Goal: Task Accomplishment & Management: Complete application form

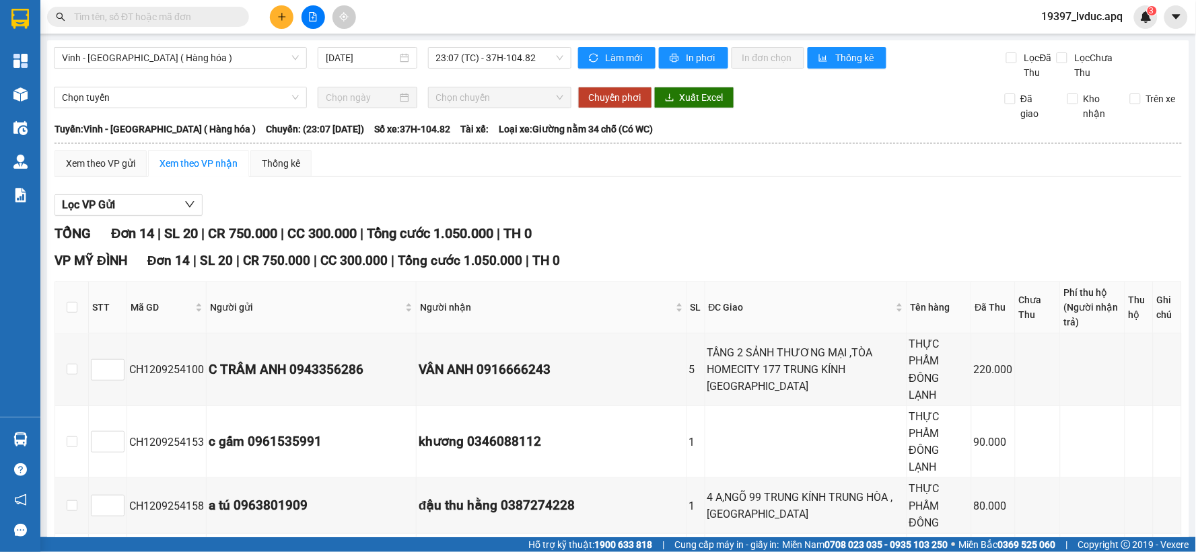
click at [537, 69] on div "Vinh - [GEOGRAPHIC_DATA] ( Hàng hóa ) [DATE] 23:07 (TC) - 37H-104.82" at bounding box center [312, 63] width 517 height 33
click at [537, 48] on span "23:07 (TC) - 37H-104.82" at bounding box center [499, 58] width 127 height 20
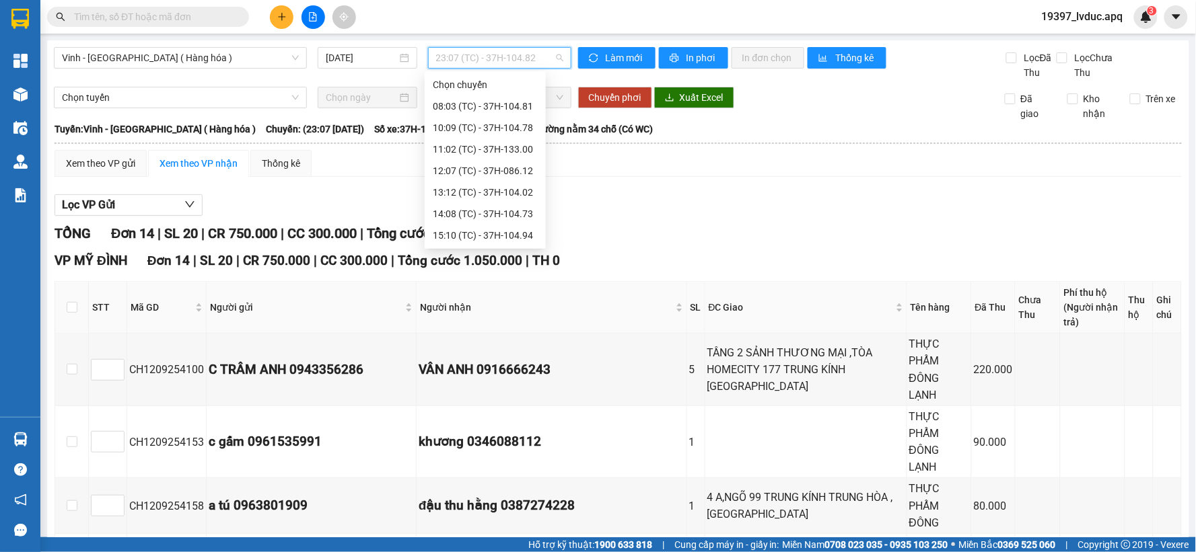
click at [526, 293] on div "22:05 (TC) - 37H-104.24" at bounding box center [485, 300] width 105 height 15
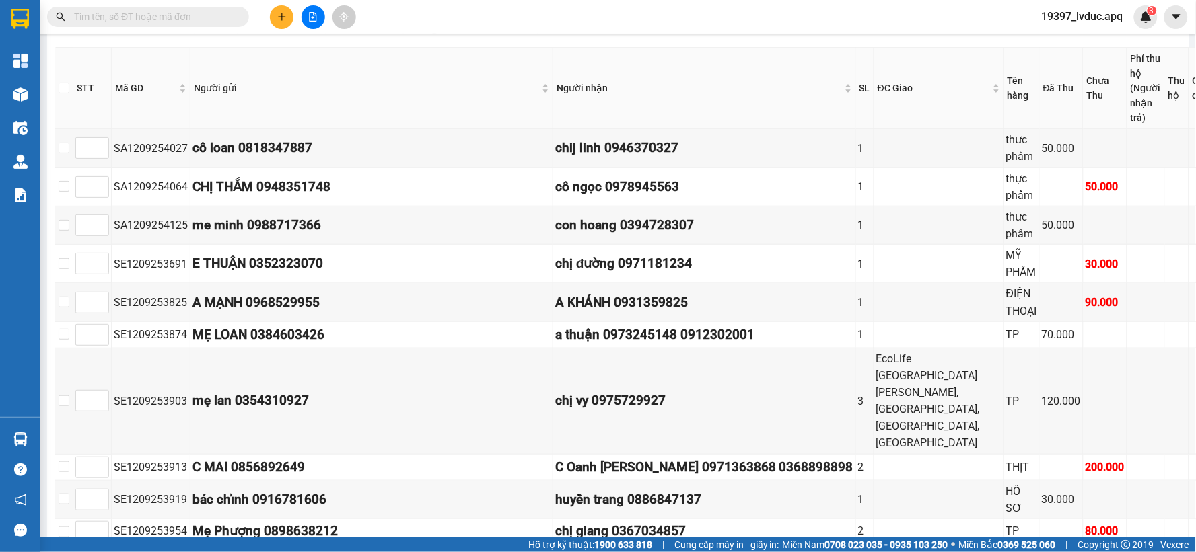
scroll to position [186, 0]
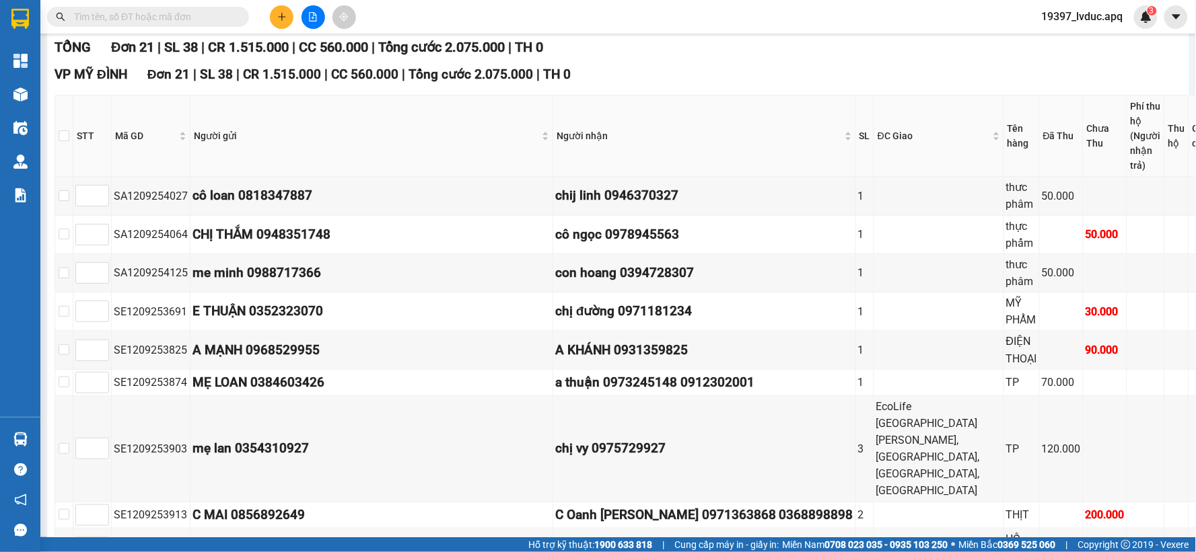
click at [219, 10] on input "text" at bounding box center [153, 16] width 159 height 15
click at [205, 20] on input "text" at bounding box center [153, 16] width 159 height 15
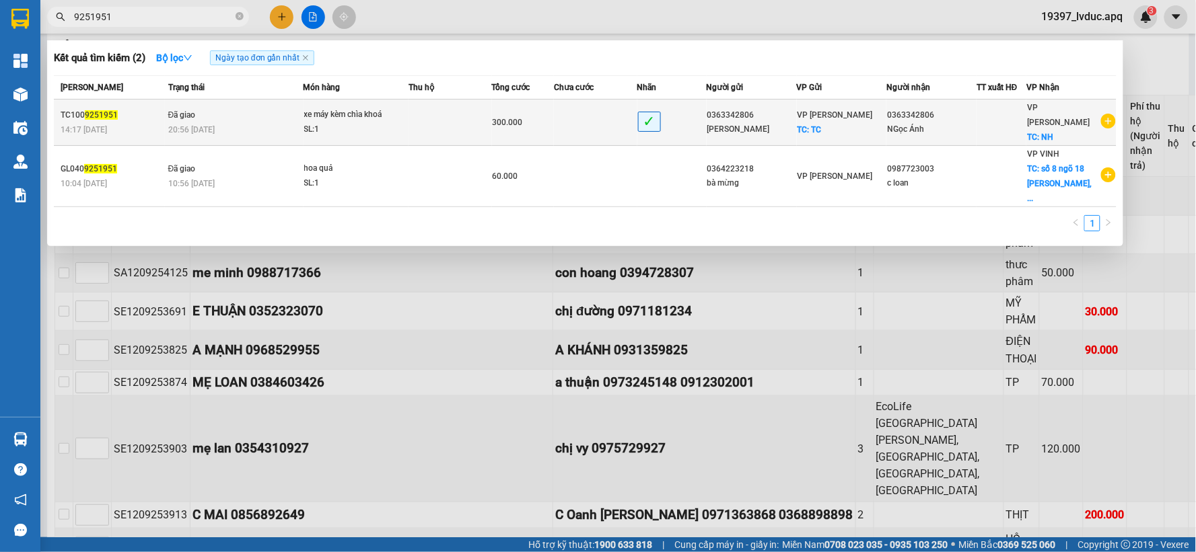
type input "9251951"
click at [392, 108] on div "xe máy kèm chìa khoá" at bounding box center [354, 115] width 101 height 15
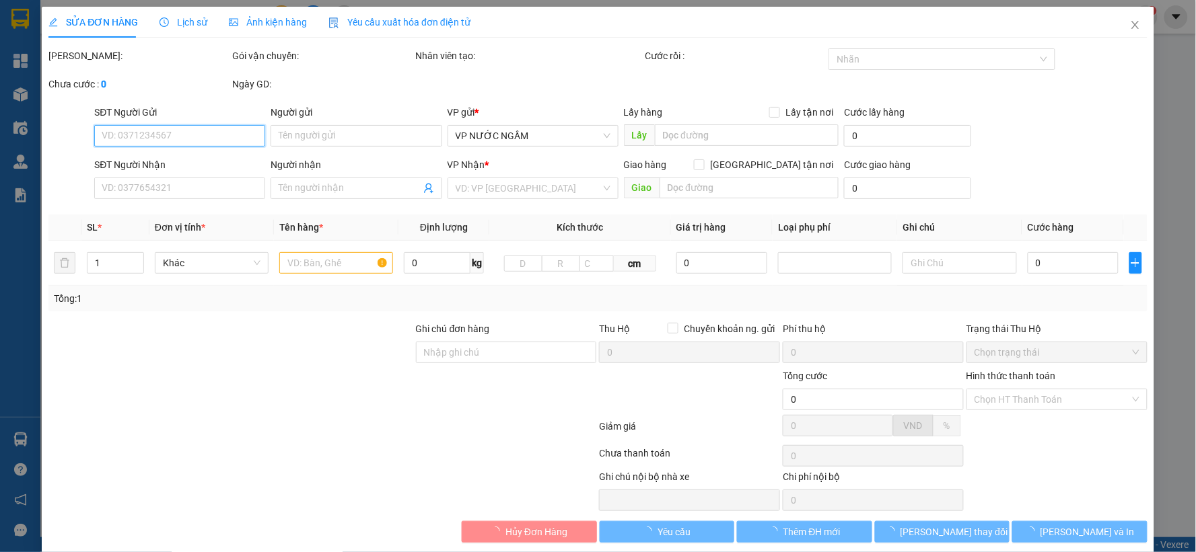
type input "0363342806"
type input "[PERSON_NAME]"
checkbox input "true"
type input "TC"
type input "0363342806"
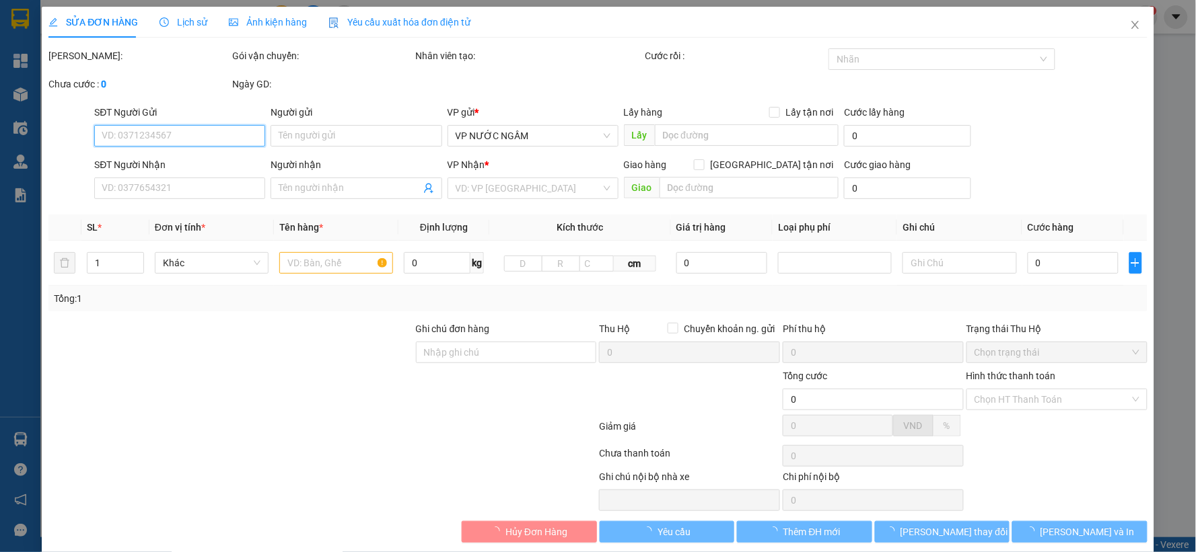
type input "NGọc Ánh"
checkbox input "true"
type input "NH"
type input "300.000"
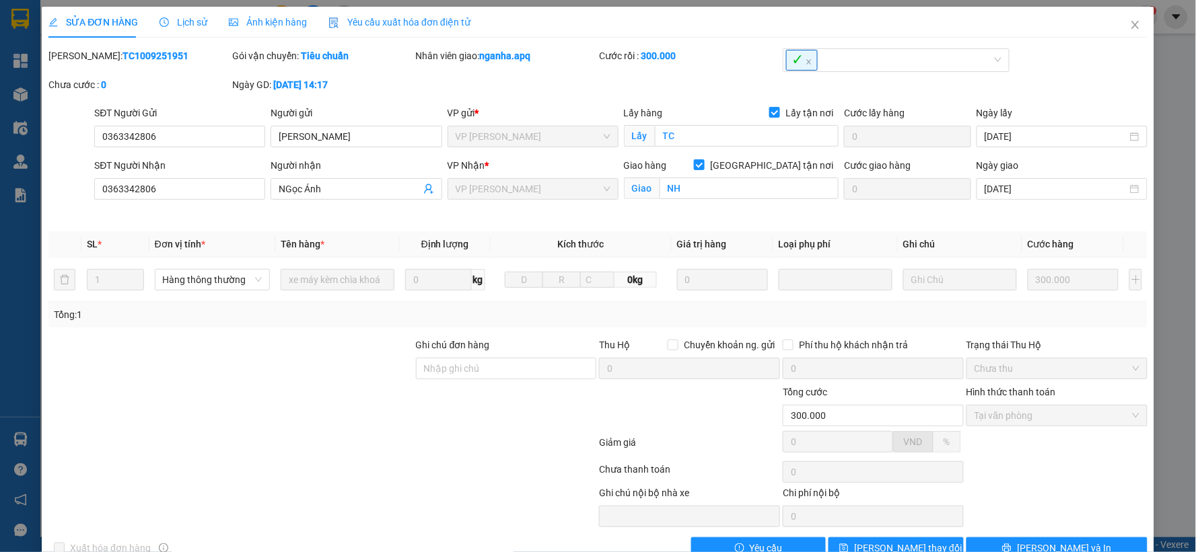
click at [192, 25] on span "Lịch sử" at bounding box center [183, 22] width 48 height 11
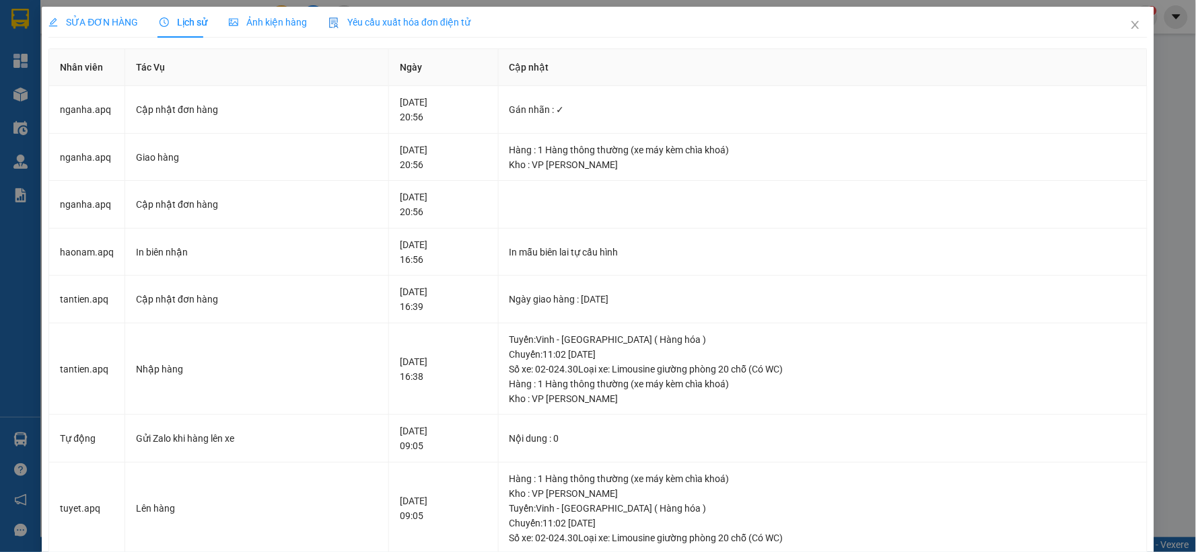
click at [9, 91] on div "SỬA ĐƠN HÀNG Lịch sử Ảnh kiện hàng Yêu cầu xuất hóa đơn điện tử Total Paid Fee …" at bounding box center [598, 276] width 1196 height 552
click at [15, 91] on div "SỬA ĐƠN HÀNG Lịch sử Ảnh kiện hàng Yêu cầu xuất hóa đơn điện tử Total Paid Fee …" at bounding box center [598, 276] width 1196 height 552
click at [24, 93] on div "SỬA ĐƠN HÀNG Lịch sử Ảnh kiện hàng Yêu cầu xuất hóa đơn điện tử Total Paid Fee …" at bounding box center [598, 276] width 1196 height 552
drag, startPoint x: 24, startPoint y: 93, endPoint x: 43, endPoint y: 35, distance: 61.1
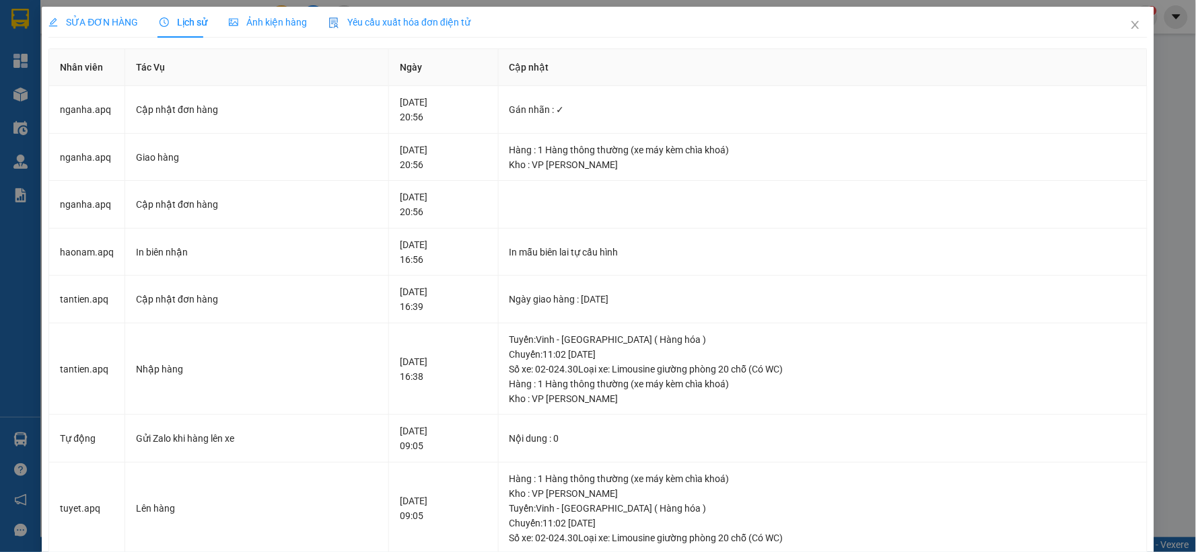
click at [24, 90] on div "SỬA ĐƠN HÀNG Lịch sử Ảnh kiện hàng Yêu cầu xuất hóa đơn điện tử Total Paid Fee …" at bounding box center [598, 276] width 1196 height 552
click at [1129, 16] on span "Close" at bounding box center [1135, 26] width 38 height 38
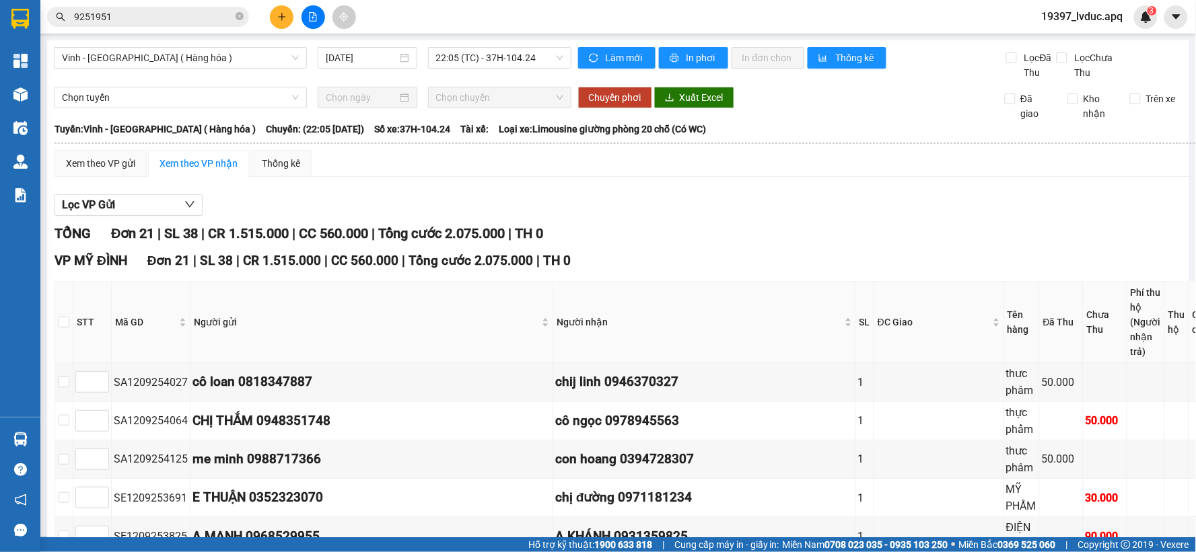
click at [1124, 24] on span "19397_lvduc.apq" at bounding box center [1082, 16] width 103 height 17
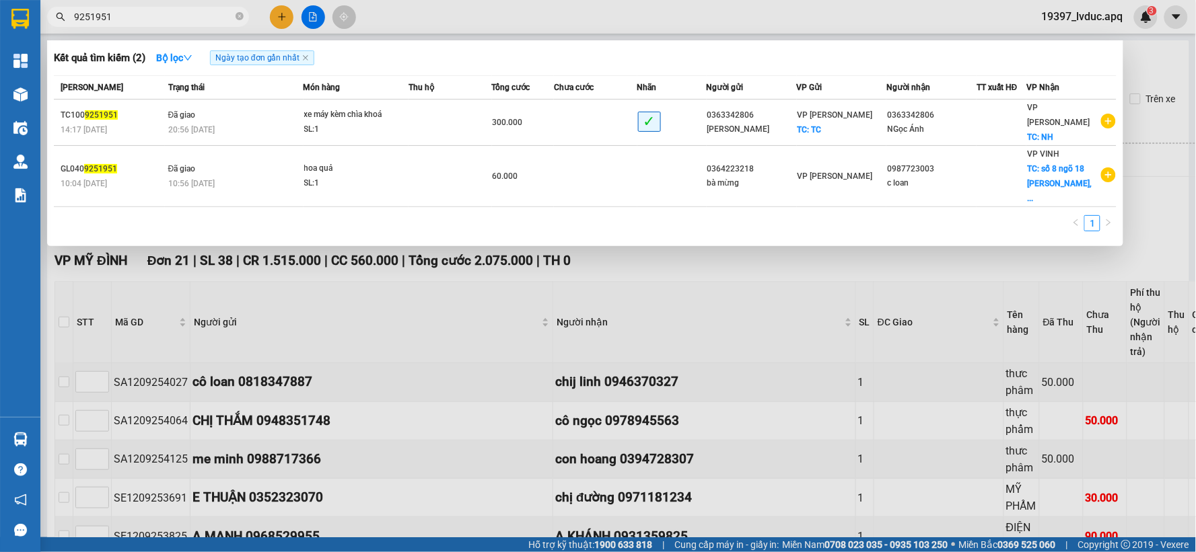
click at [167, 18] on input "9251951" at bounding box center [153, 16] width 159 height 15
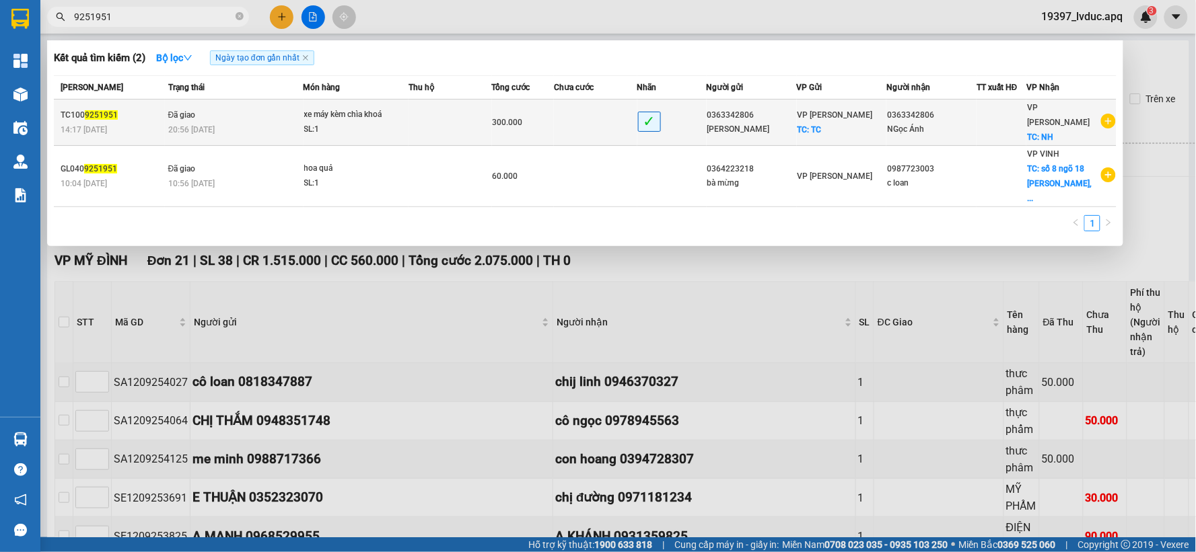
click at [438, 122] on td at bounding box center [449, 123] width 83 height 46
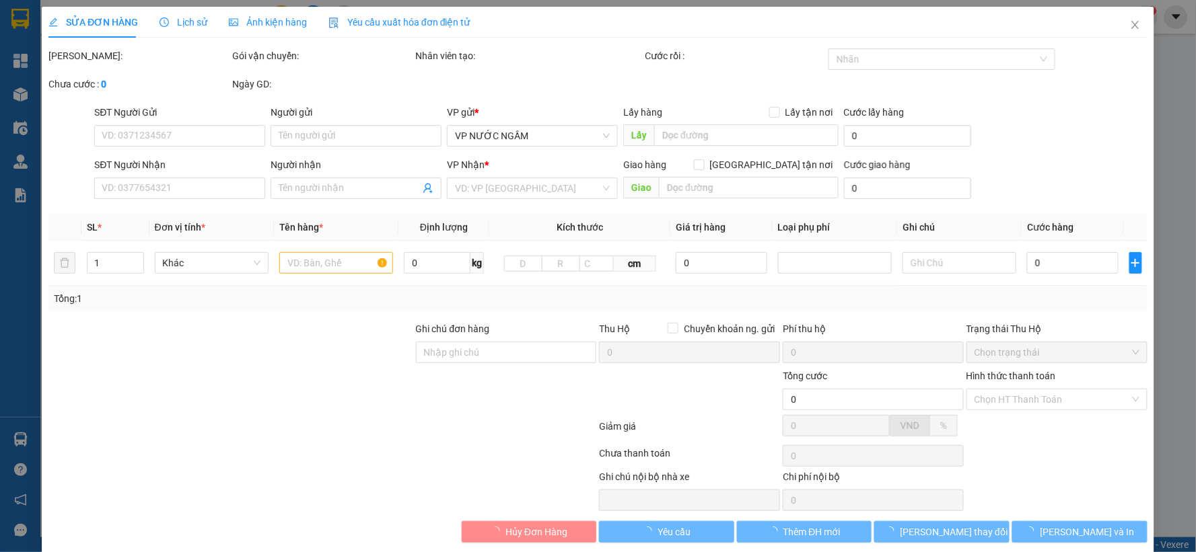
type input "0363342806"
type input "[PERSON_NAME]"
checkbox input "true"
type input "TC"
type input "0363342806"
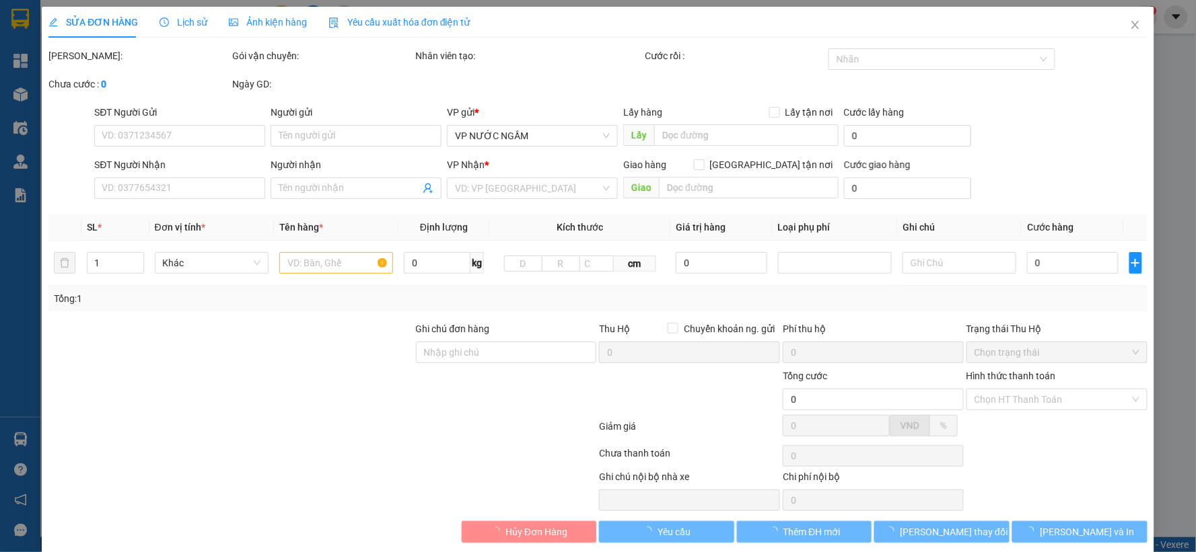
type input "NGọc Ánh"
checkbox input "true"
type input "NH"
type input "300.000"
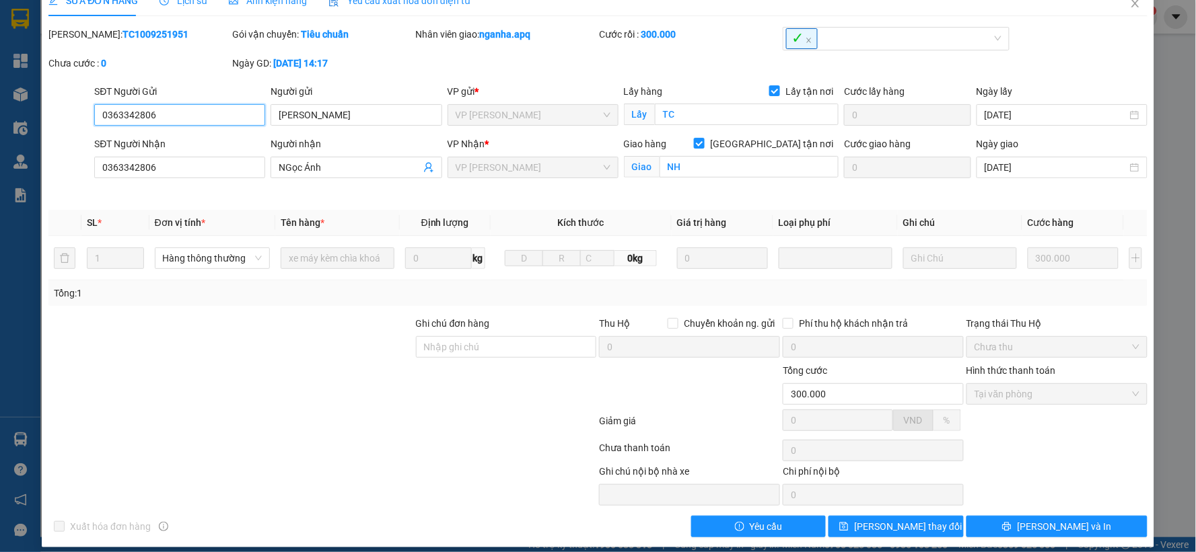
scroll to position [34, 0]
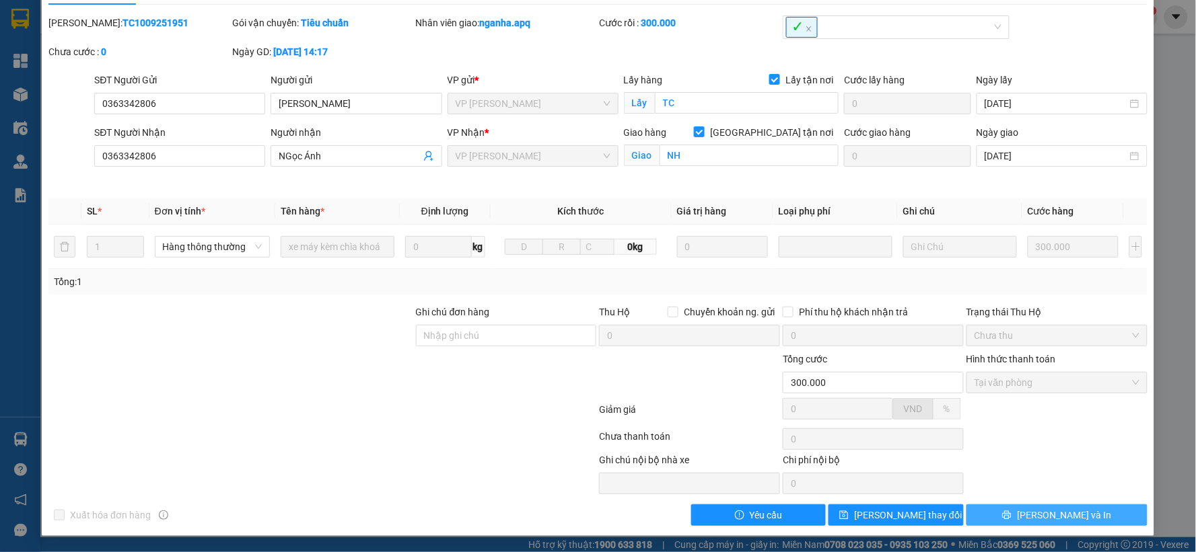
click at [1095, 510] on button "[PERSON_NAME] và In" at bounding box center [1056, 516] width 181 height 22
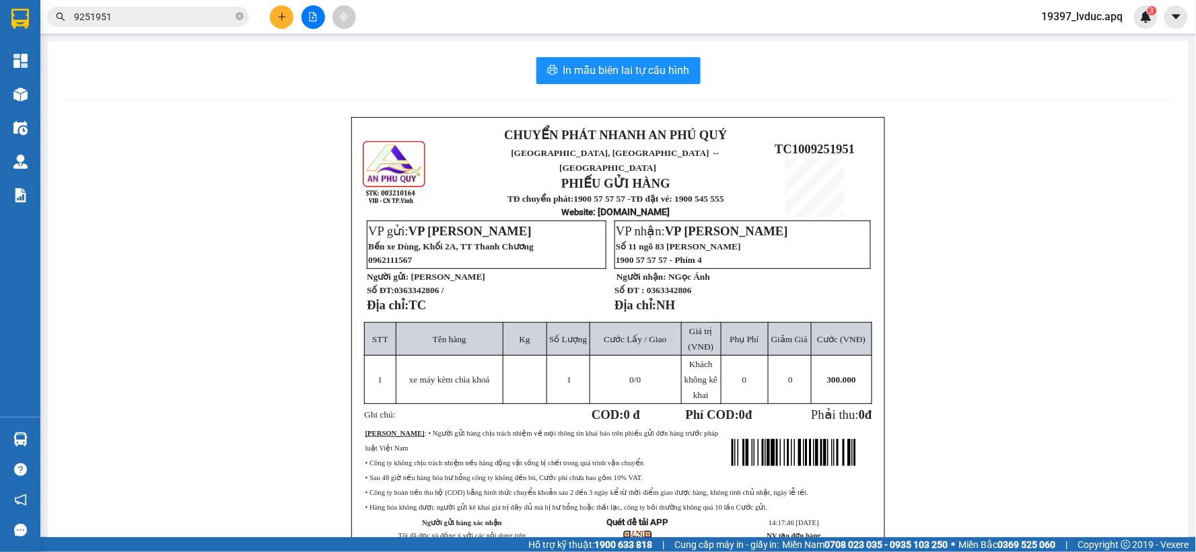
scroll to position [75, 0]
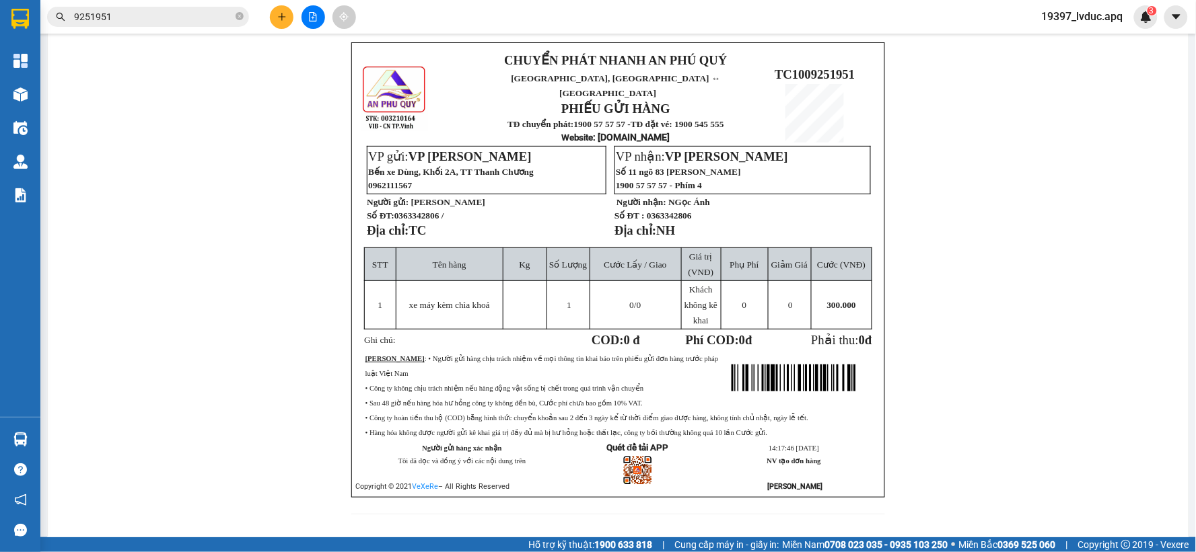
click at [163, 14] on input "9251951" at bounding box center [153, 16] width 159 height 15
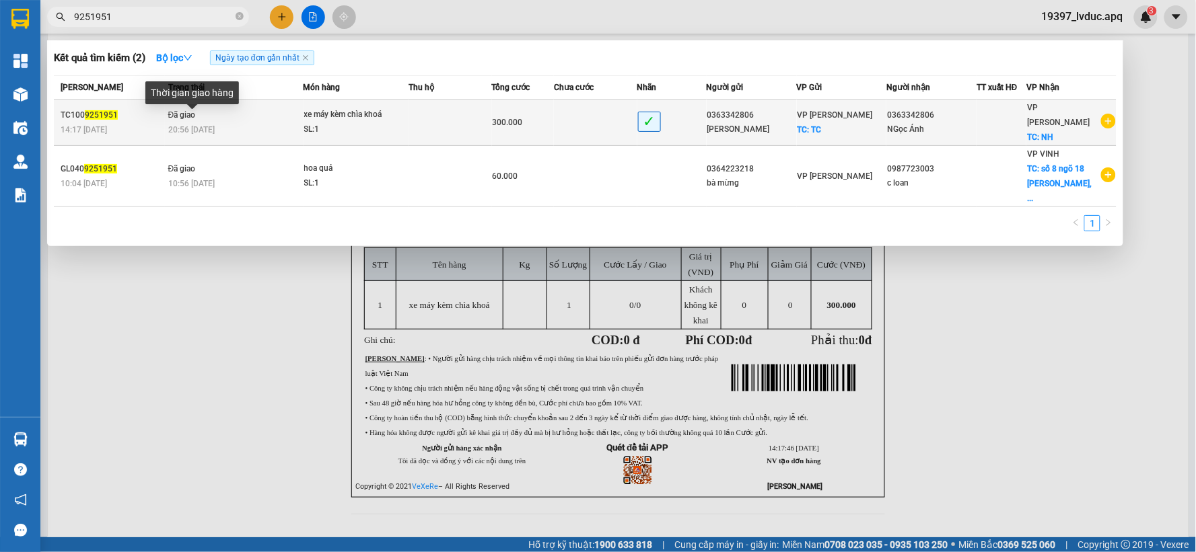
click at [204, 125] on span "20:56 [DATE]" at bounding box center [191, 129] width 46 height 9
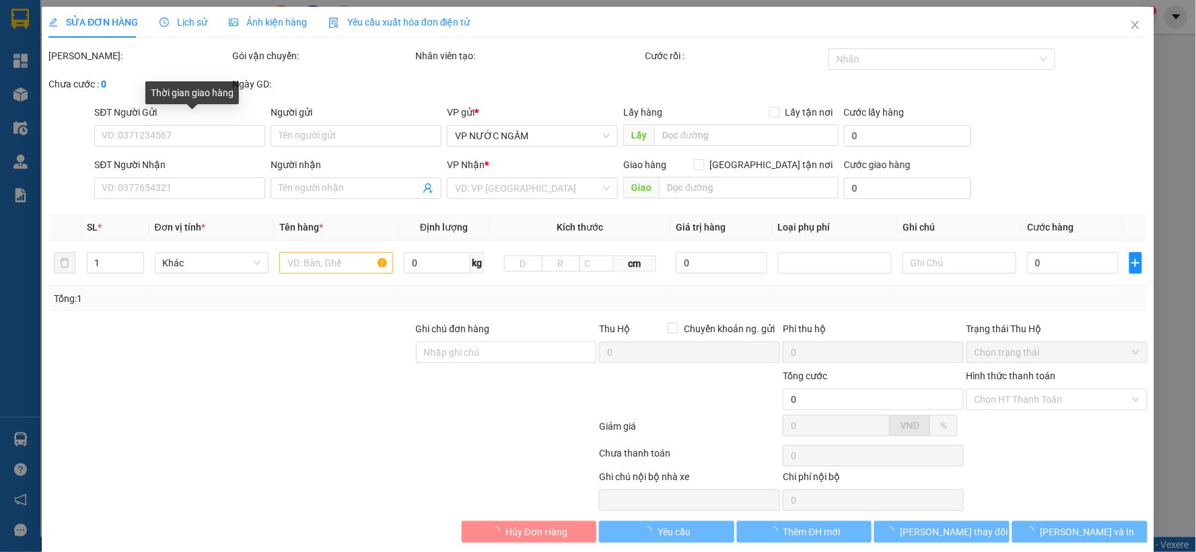
type input "0363342806"
type input "[PERSON_NAME]"
checkbox input "true"
type input "TC"
type input "0363342806"
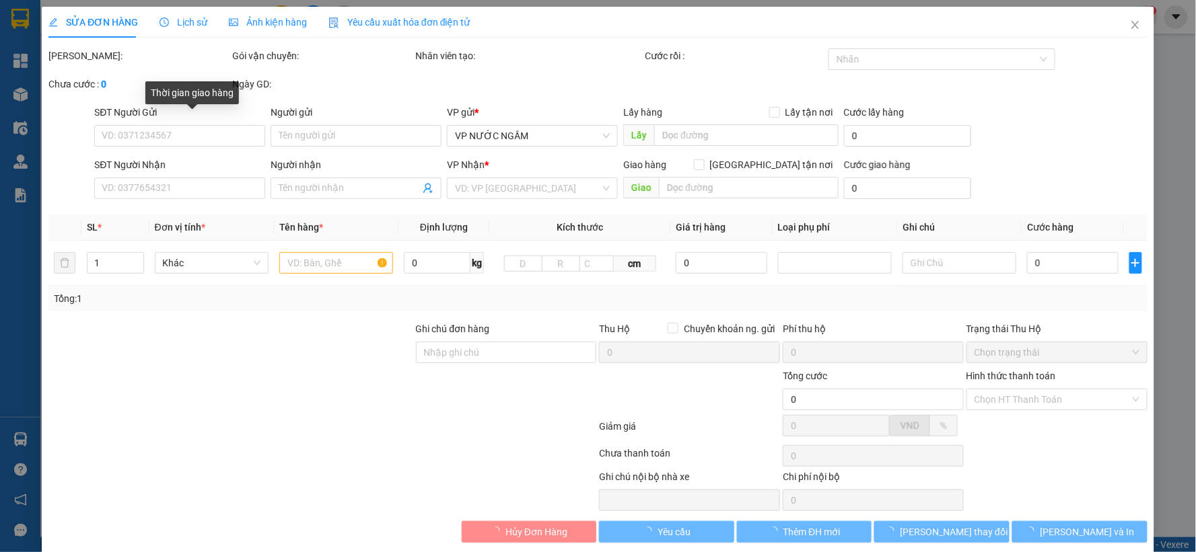
type input "NGọc Ánh"
checkbox input "true"
type input "NH"
type input "300.000"
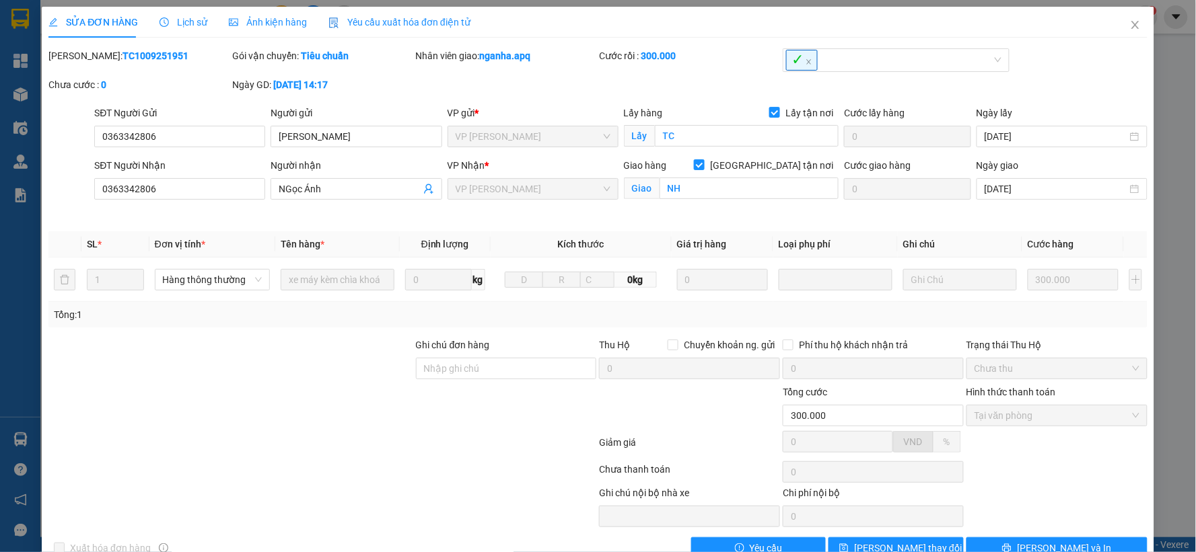
click at [203, 22] on span "Lịch sử" at bounding box center [183, 22] width 48 height 11
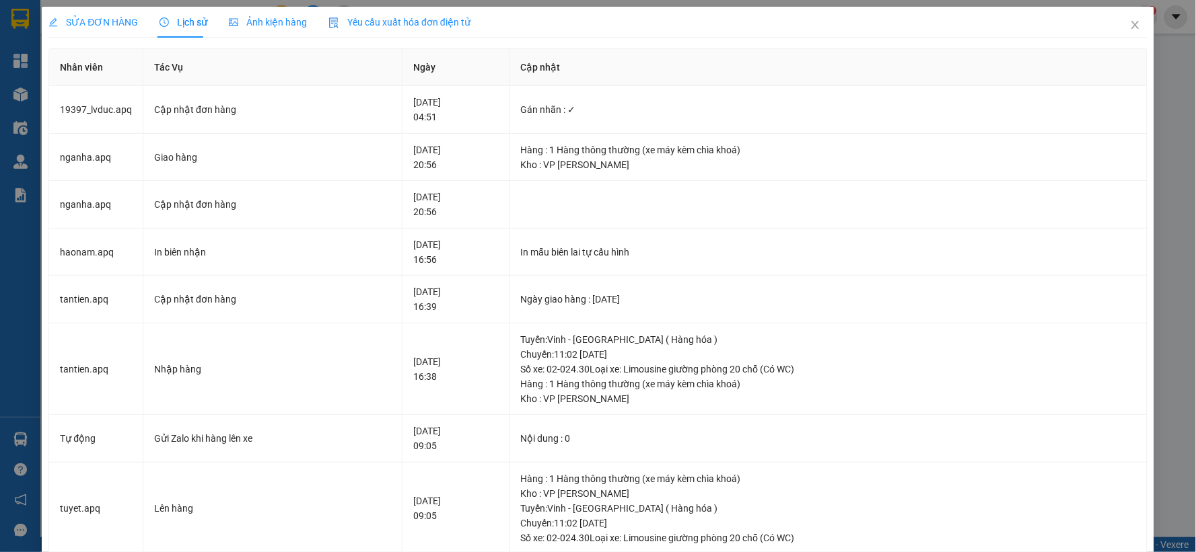
click at [29, 92] on div "SỬA ĐƠN HÀNG Lịch sử Ảnh kiện hàng Yêu cầu xuất hóa đơn điện tử Total Paid Fee …" at bounding box center [598, 276] width 1196 height 552
click at [1130, 22] on icon "close" at bounding box center [1135, 25] width 11 height 11
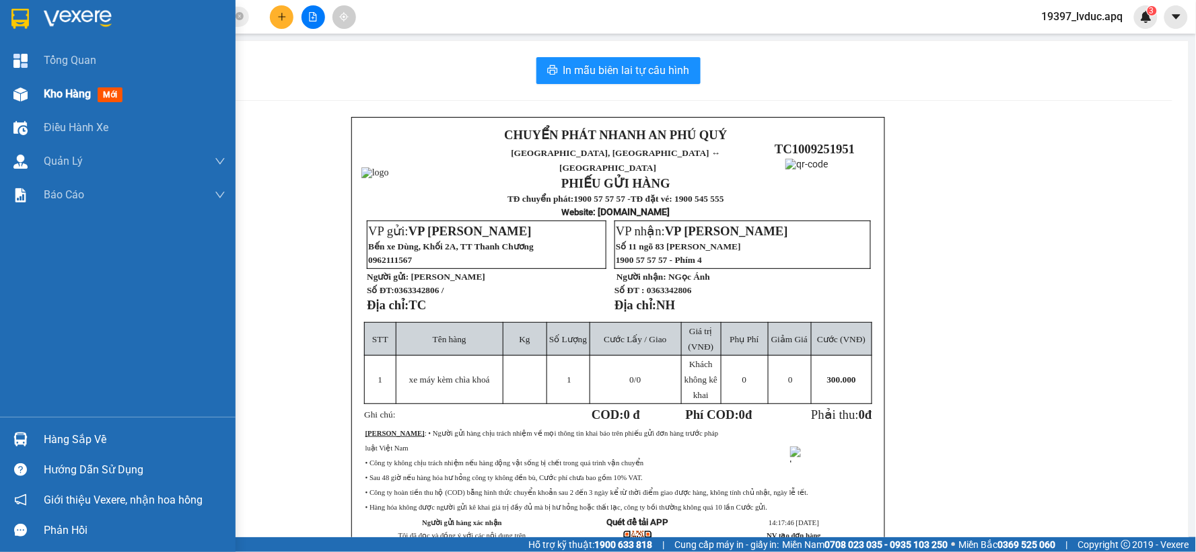
click at [21, 97] on img at bounding box center [20, 94] width 14 height 14
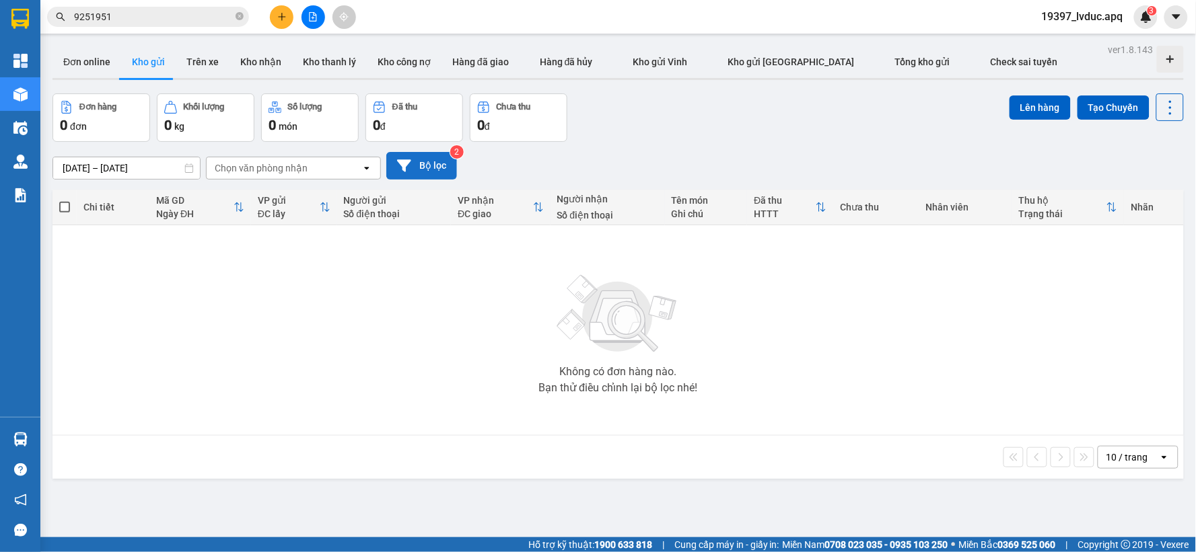
click at [410, 171] on icon at bounding box center [404, 166] width 14 height 14
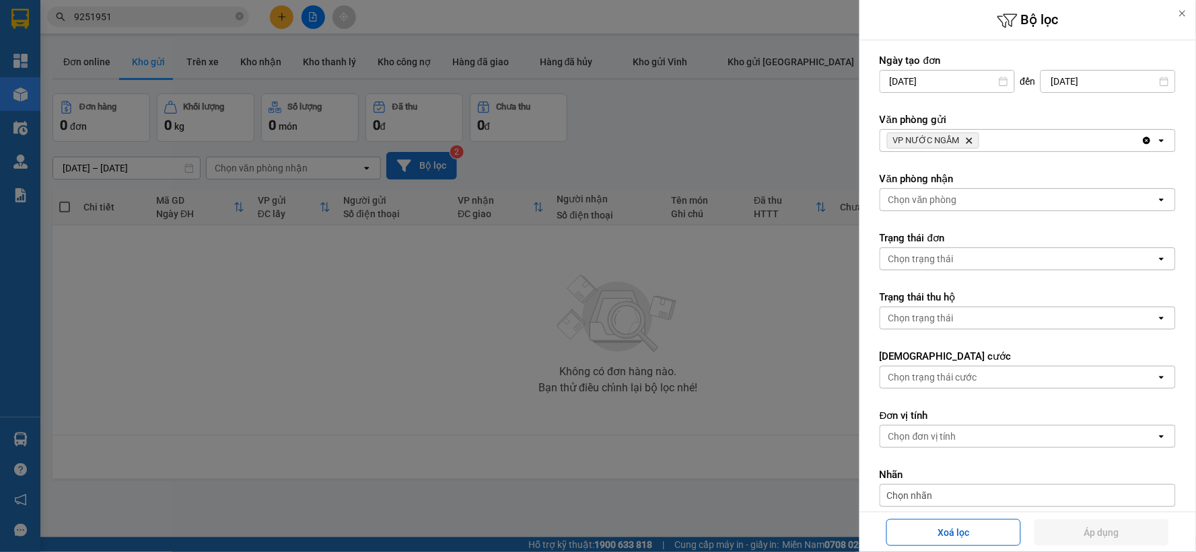
click at [135, 300] on div at bounding box center [598, 276] width 1196 height 552
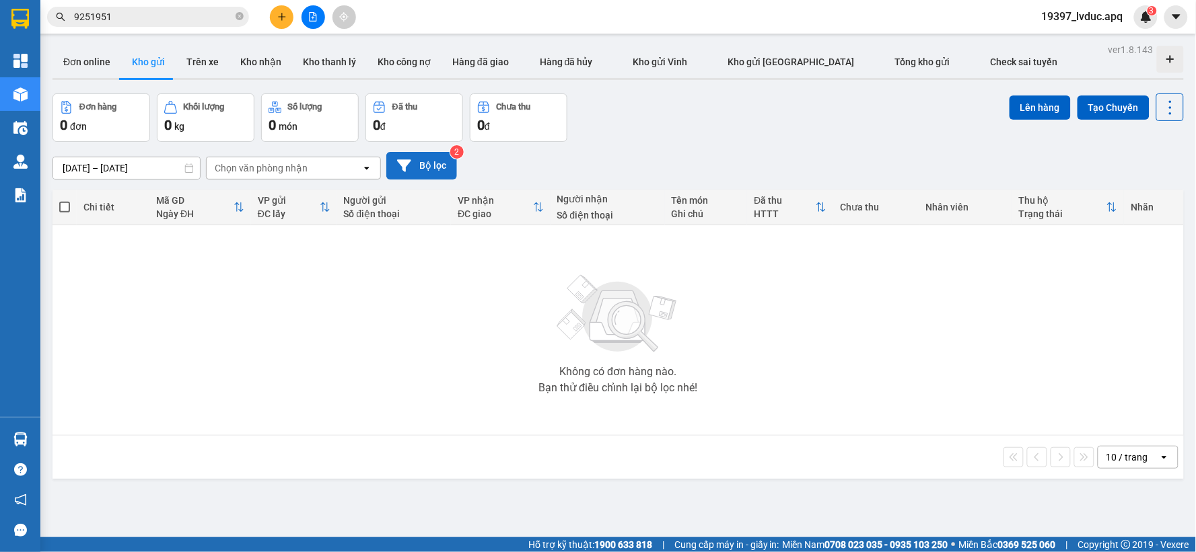
click at [319, 11] on button at bounding box center [313, 17] width 24 height 24
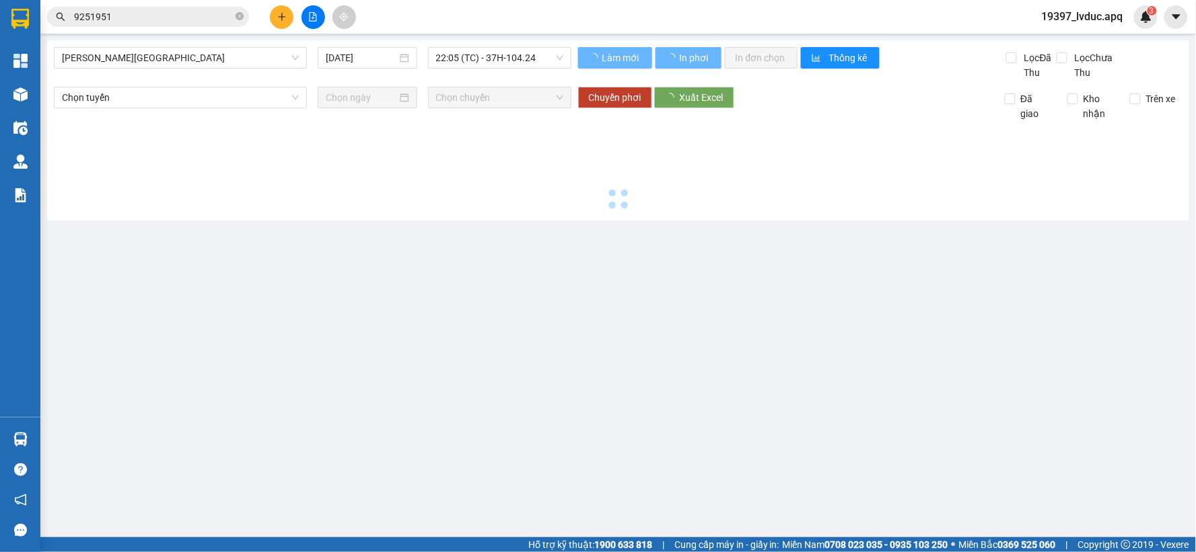
type input "[DATE]"
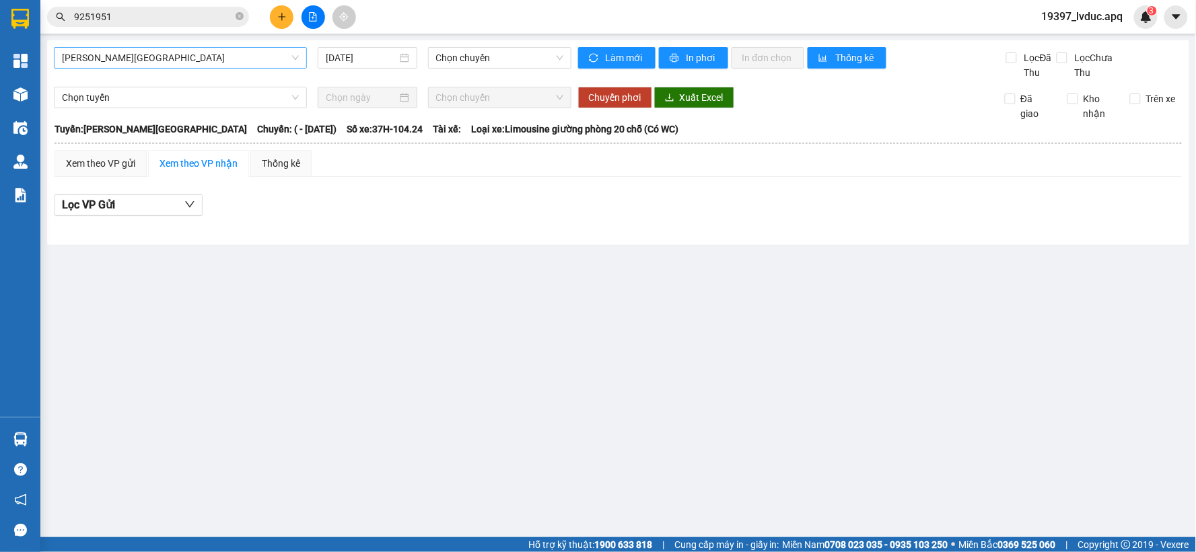
click at [254, 52] on span "[PERSON_NAME][GEOGRAPHIC_DATA]" at bounding box center [180, 58] width 237 height 20
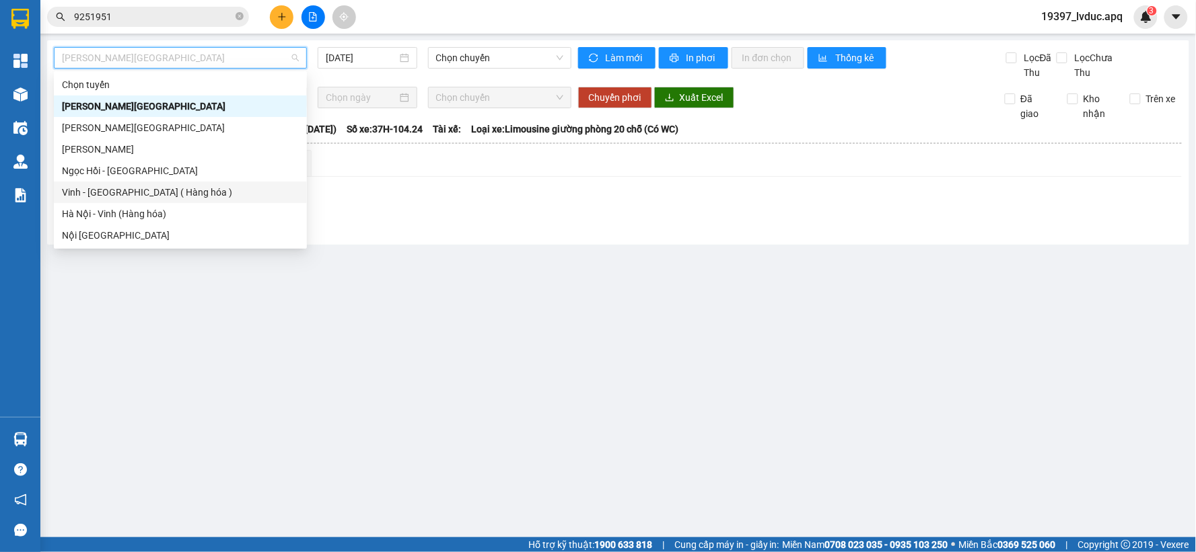
click at [177, 192] on div "Vinh - [GEOGRAPHIC_DATA] ( Hàng hóa )" at bounding box center [180, 192] width 237 height 15
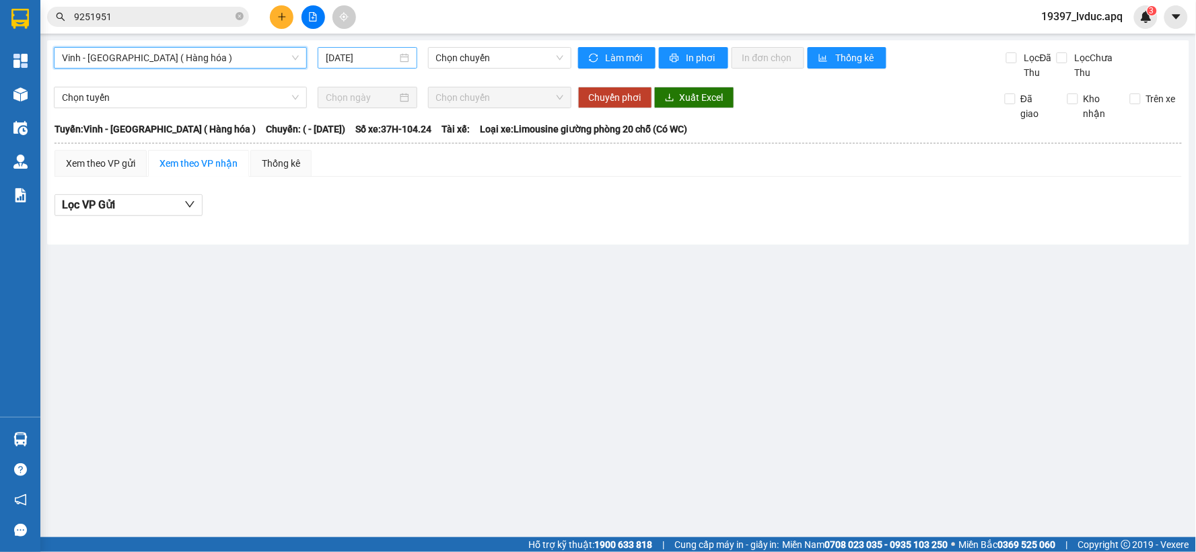
click at [367, 65] on input "[DATE]" at bounding box center [361, 57] width 71 height 15
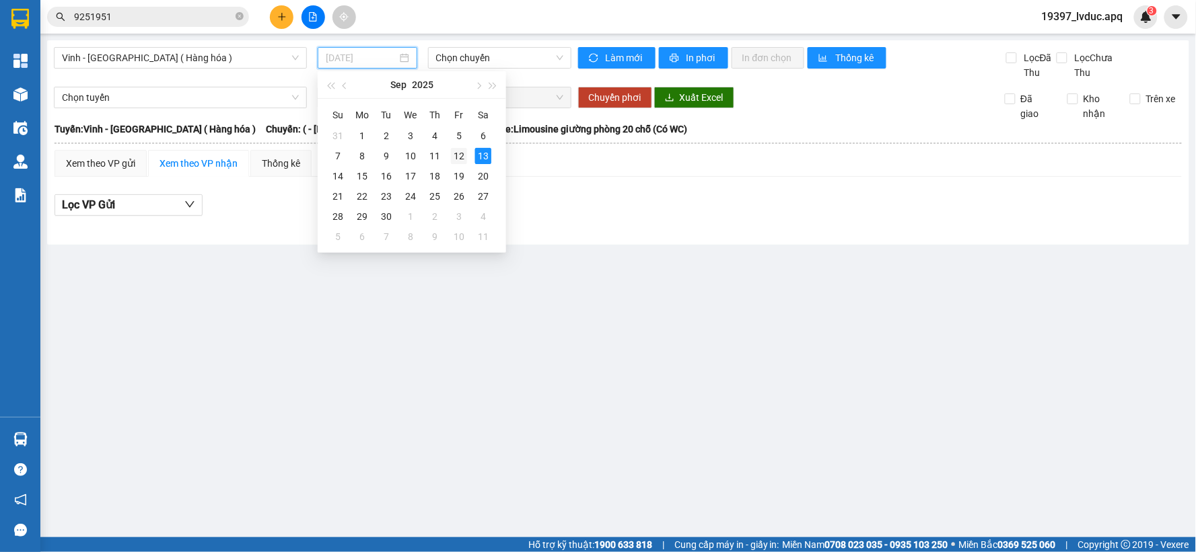
click at [462, 157] on div "12" at bounding box center [459, 156] width 16 height 16
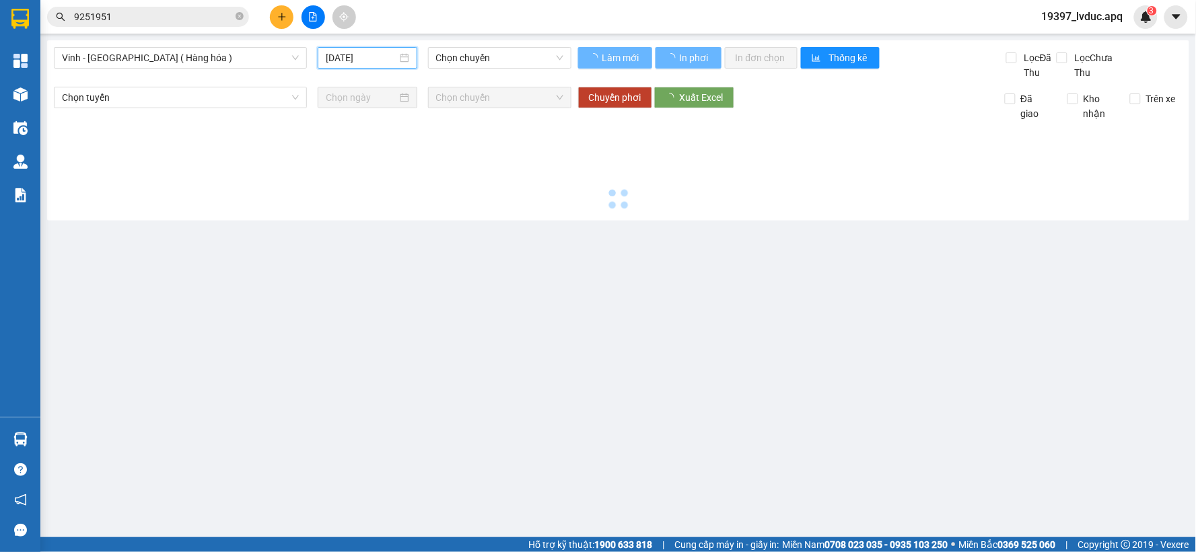
type input "[DATE]"
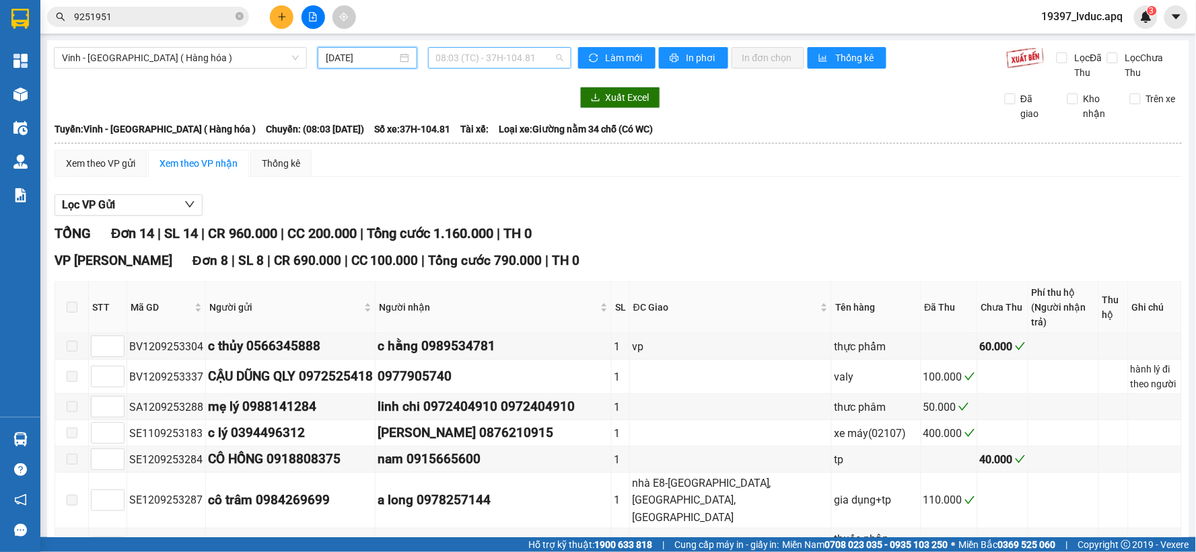
click at [545, 65] on span "08:03 (TC) - 37H-104.81" at bounding box center [499, 58] width 127 height 20
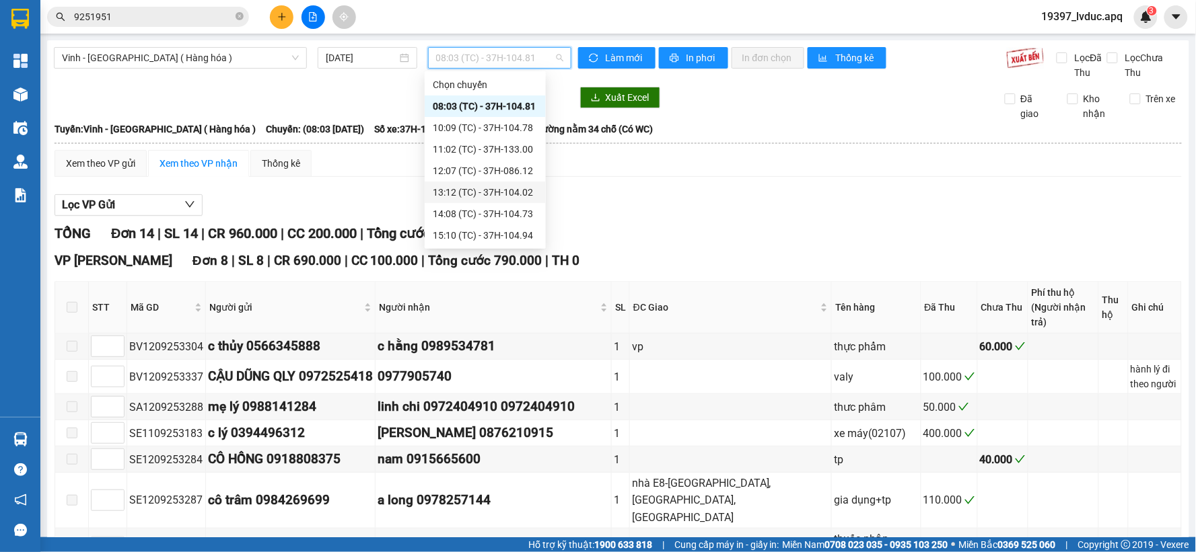
scroll to position [75, 0]
click at [490, 183] on div "17:16 (TC) - 37H-104.41" at bounding box center [485, 182] width 105 height 15
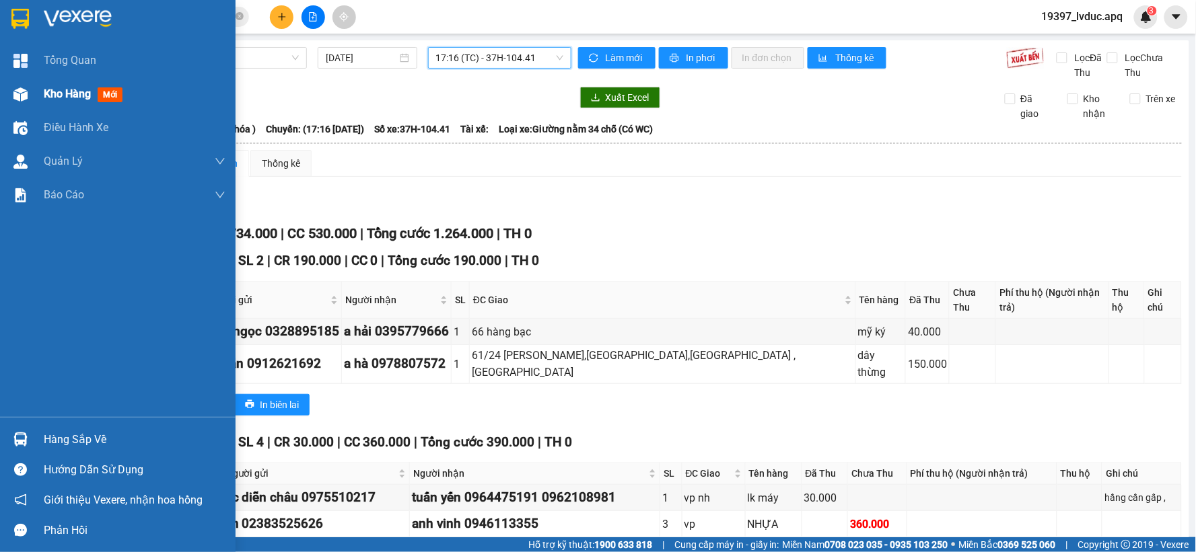
click at [22, 103] on div at bounding box center [21, 95] width 24 height 24
click at [22, 102] on div at bounding box center [21, 95] width 24 height 24
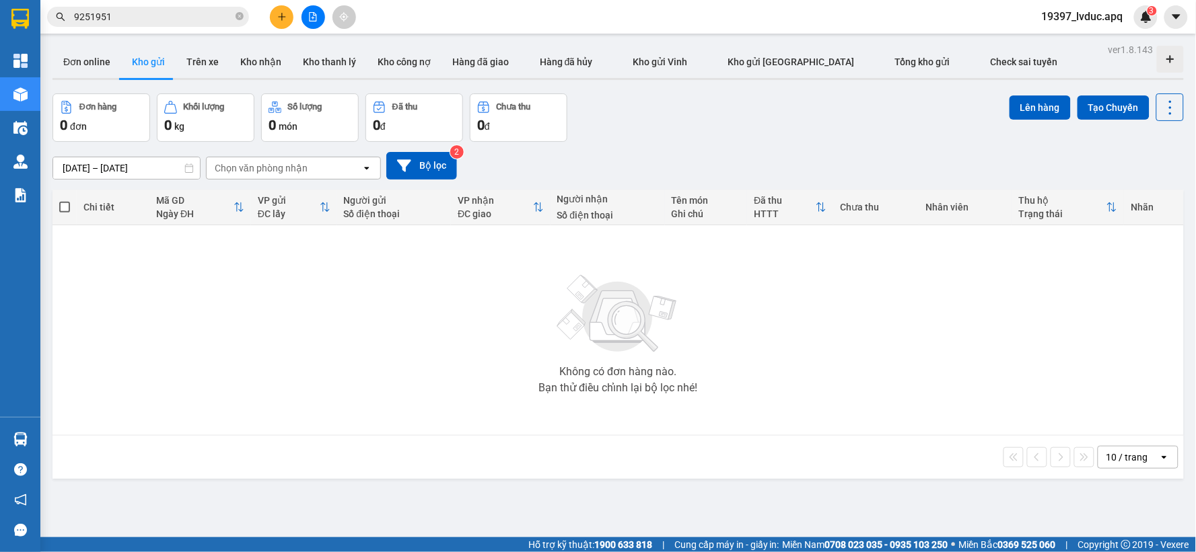
drag, startPoint x: 661, startPoint y: 139, endPoint x: 650, endPoint y: 139, distance: 11.5
click at [651, 139] on div "Đơn hàng 0 đơn Khối lượng 0 kg Số lượng 0 món Đã thu 0 đ Chưa thu 0 đ Lên hàng …" at bounding box center [617, 118] width 1131 height 48
click at [425, 168] on button "Bộ lọc" at bounding box center [421, 166] width 71 height 28
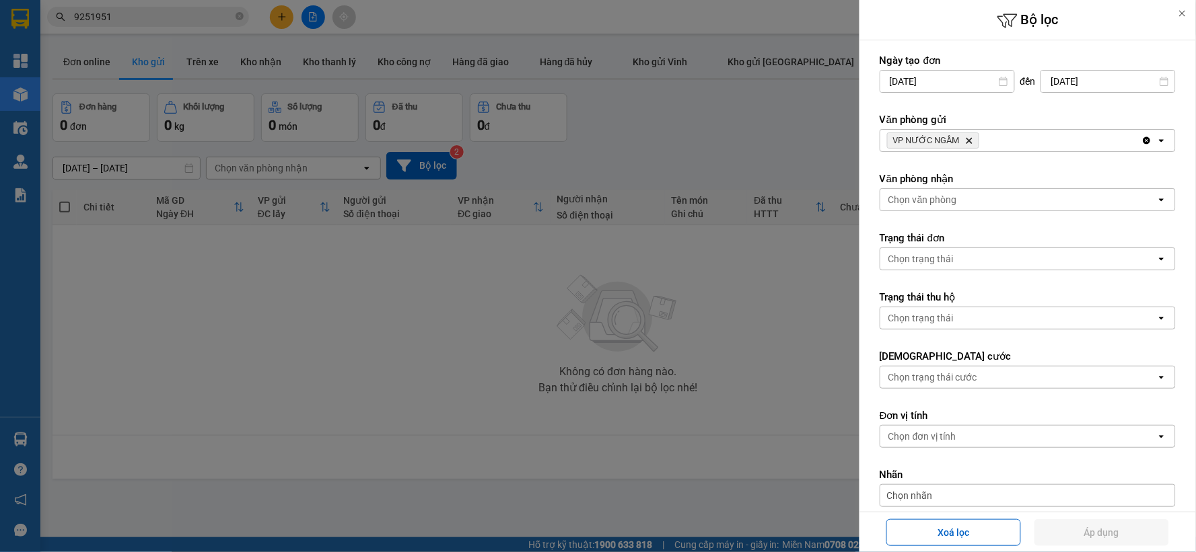
click at [316, 320] on div at bounding box center [598, 276] width 1196 height 552
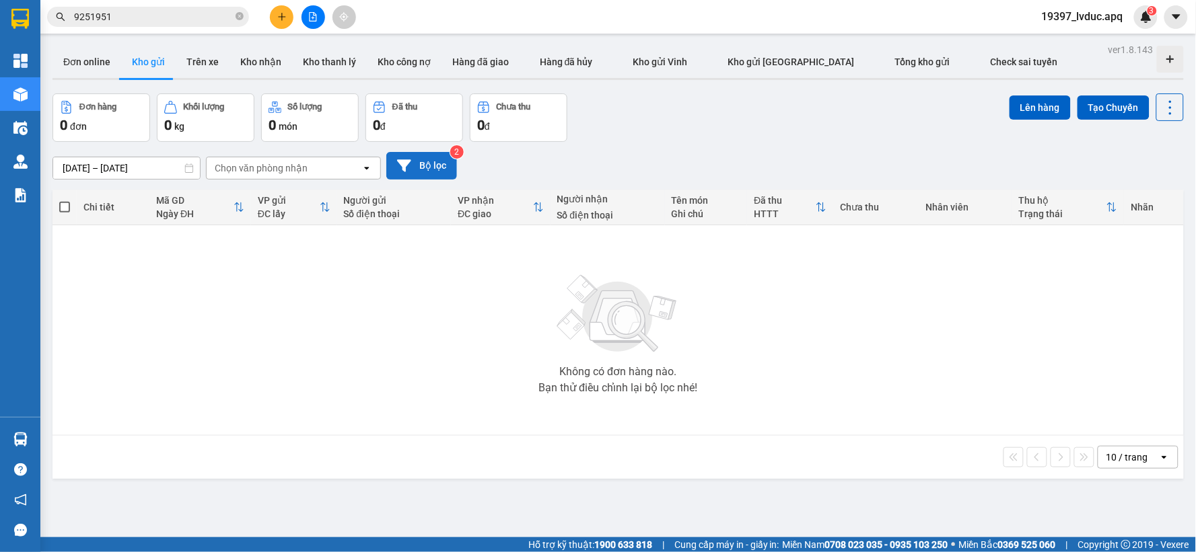
click at [423, 171] on button "Bộ lọc" at bounding box center [421, 166] width 71 height 28
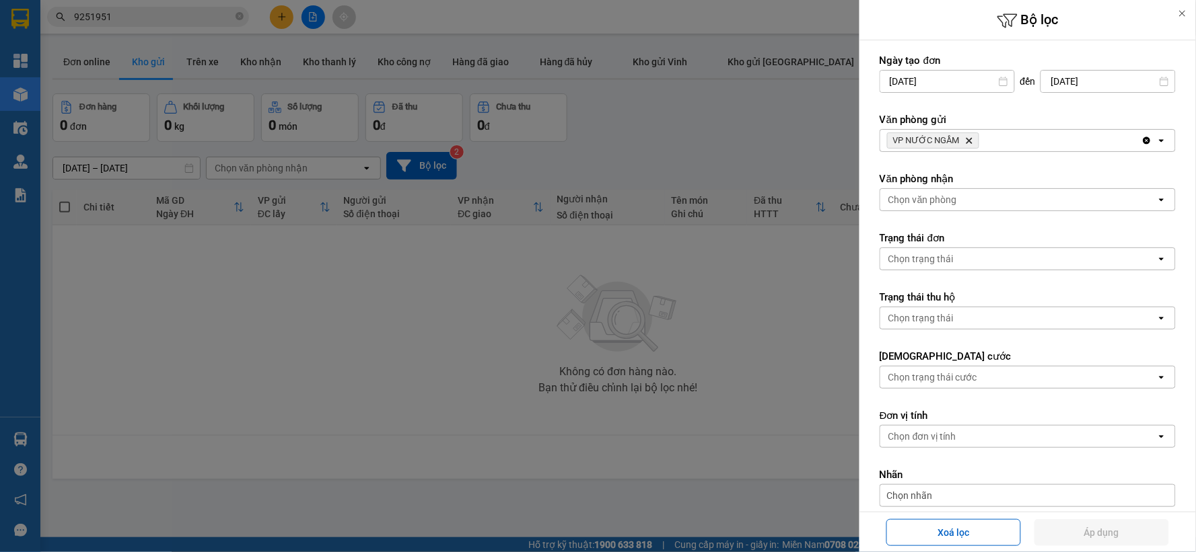
click at [973, 143] on span "VP NƯỚC NGẦM Delete" at bounding box center [933, 141] width 92 height 16
click at [966, 139] on icon "VP NƯỚC NGẦM, close by backspace" at bounding box center [969, 141] width 6 height 6
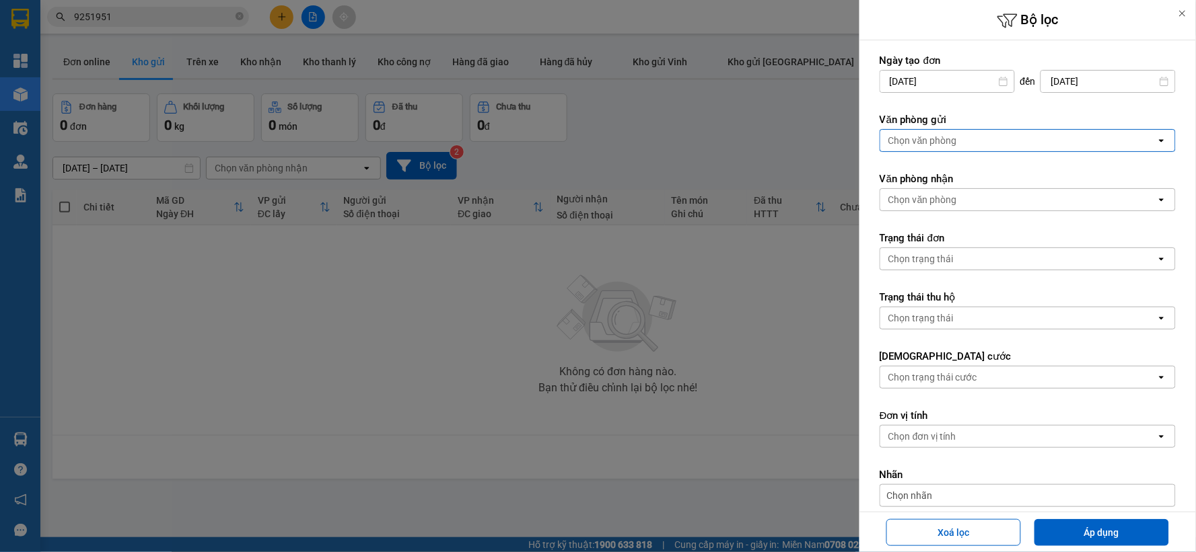
click at [970, 139] on div "Chọn văn phòng" at bounding box center [1018, 141] width 276 height 22
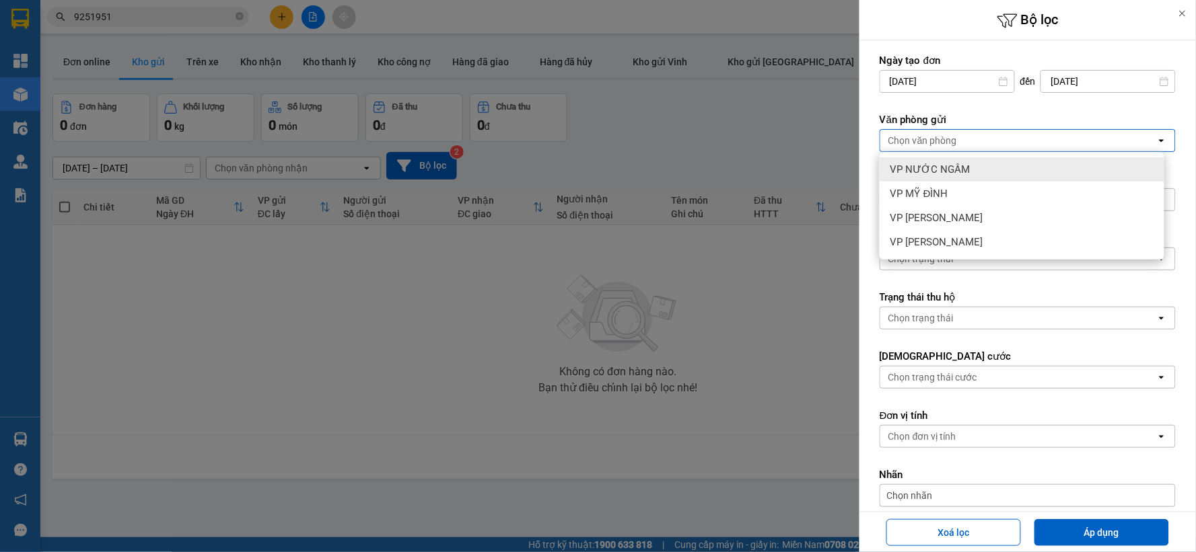
click at [781, 159] on div at bounding box center [598, 276] width 1196 height 552
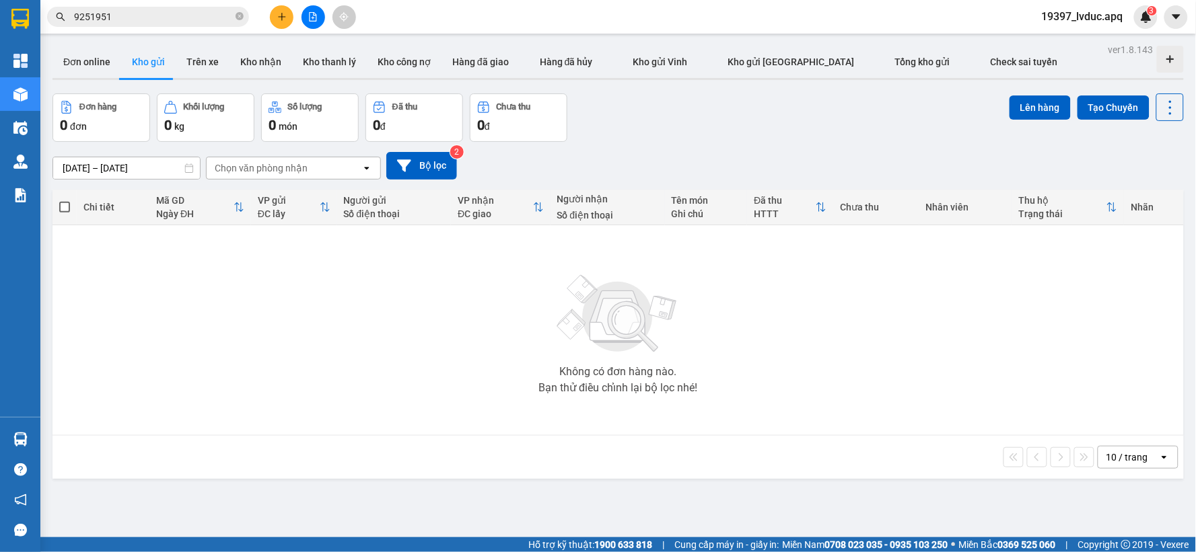
click at [312, 5] on button at bounding box center [313, 17] width 24 height 24
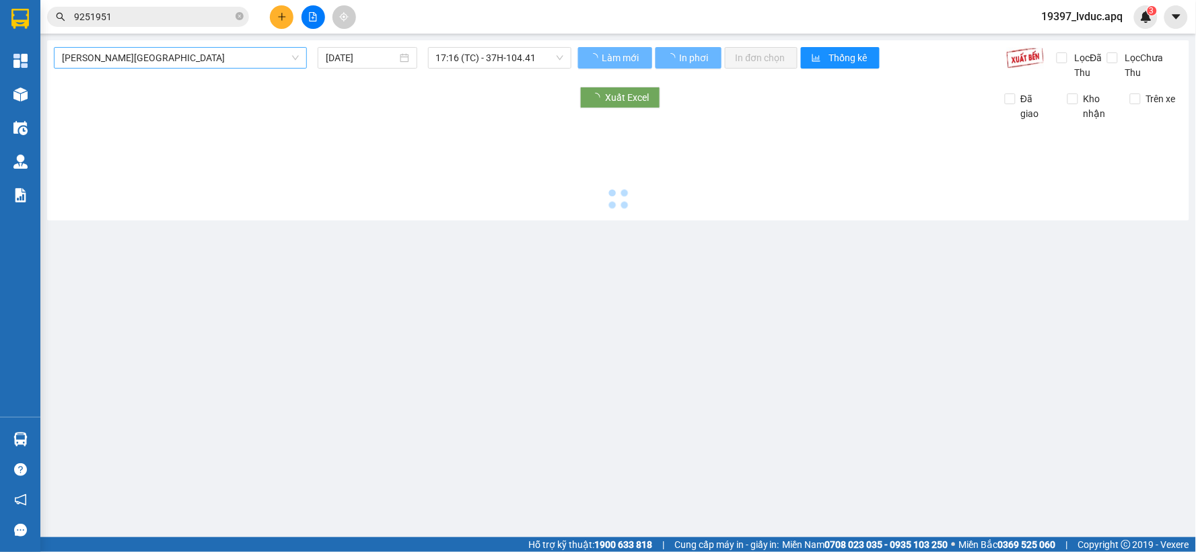
type input "[DATE]"
